Goal: Transaction & Acquisition: Book appointment/travel/reservation

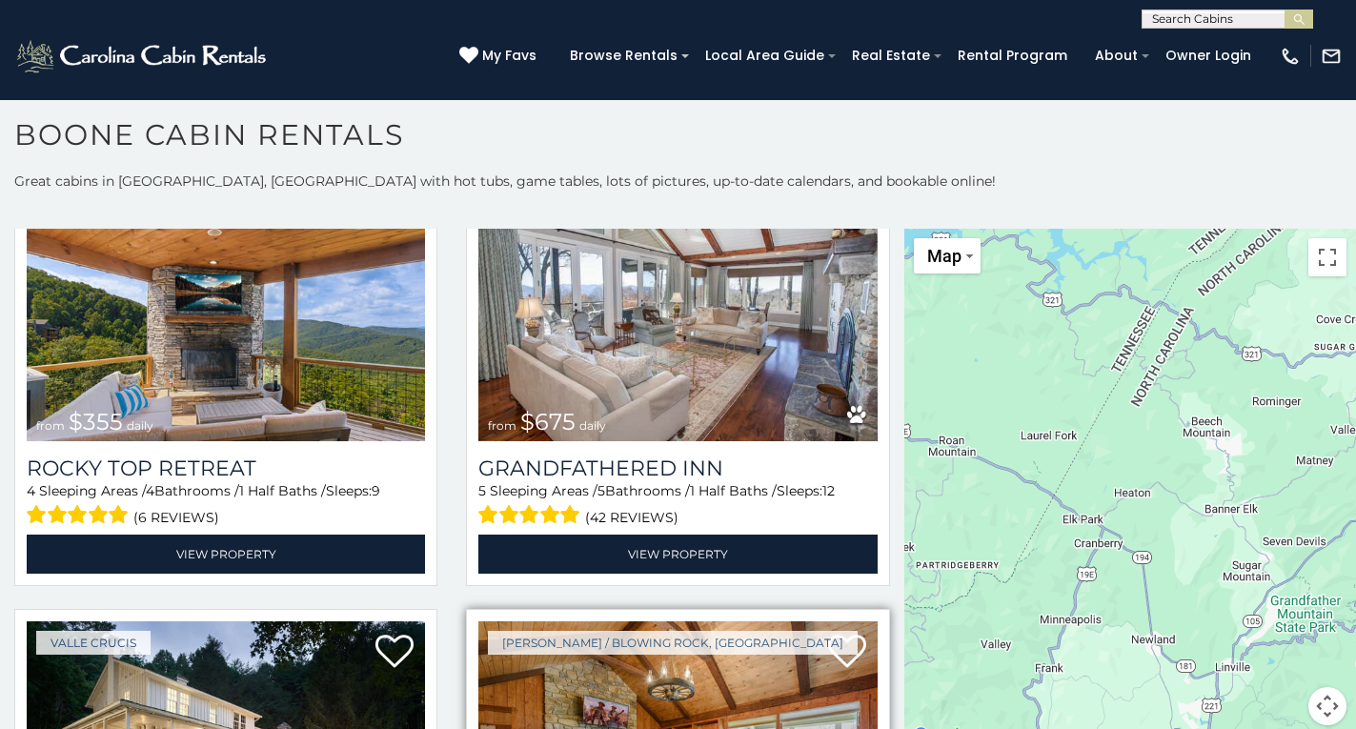
scroll to position [19, 0]
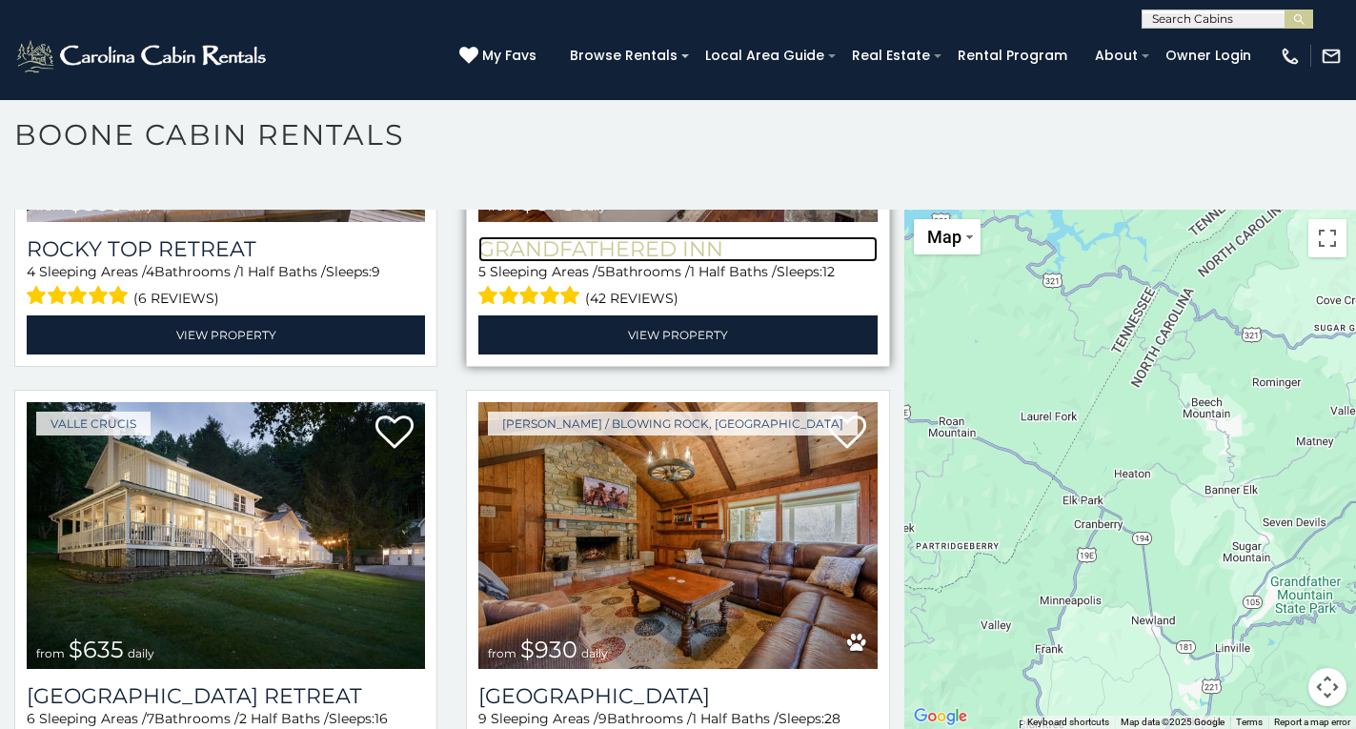
click at [490, 236] on h3 "Grandfathered Inn" at bounding box center [678, 249] width 398 height 26
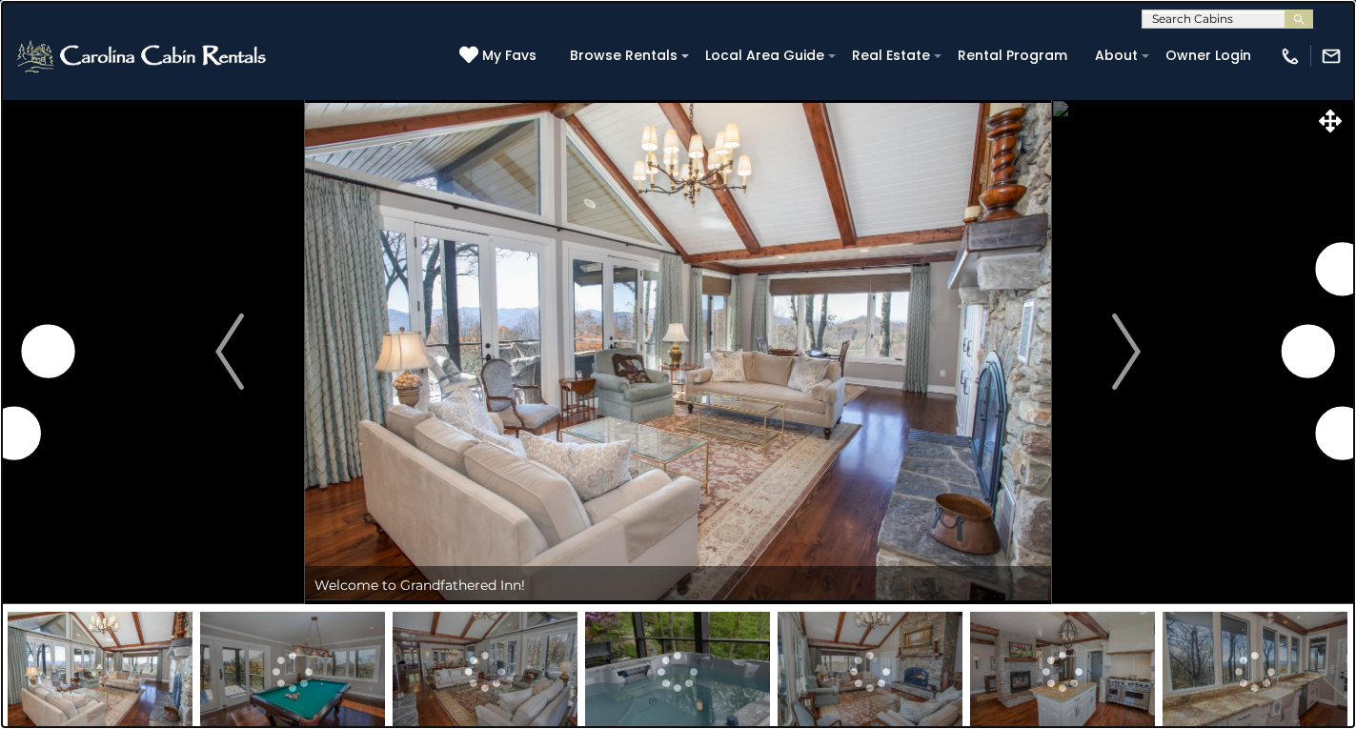
click at [185, 375] on link at bounding box center [678, 364] width 1356 height 729
